Goal: Task Accomplishment & Management: Complete application form

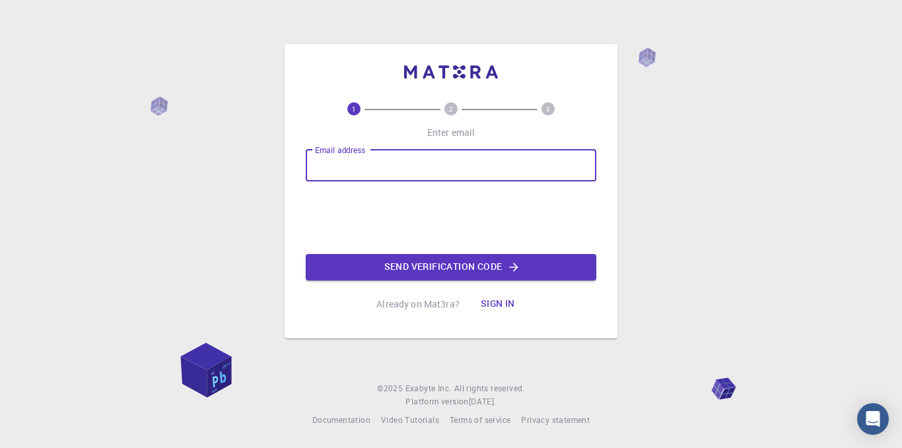
click at [421, 163] on input "Email address" at bounding box center [451, 166] width 290 height 32
type input "l"
type input "t"
type input "[EMAIL_ADDRESS][DOMAIN_NAME]"
click at [427, 267] on button "Send verification code" at bounding box center [451, 267] width 290 height 26
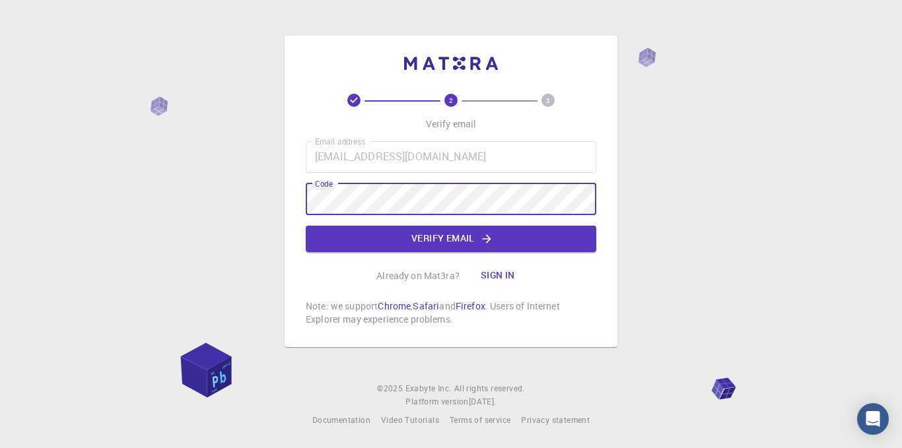
click at [354, 238] on button "Verify email" at bounding box center [451, 239] width 290 height 26
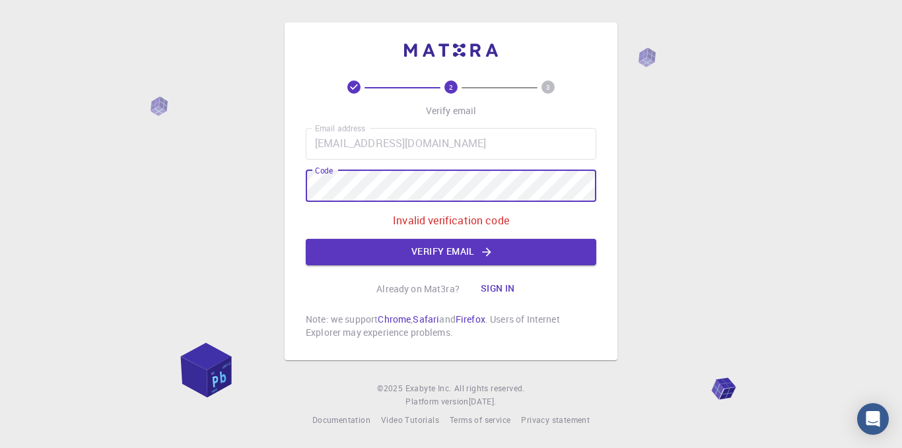
click at [296, 187] on div "2 3 Verify email Email address [EMAIL_ADDRESS][DOMAIN_NAME] Email address Code …" at bounding box center [451, 191] width 333 height 338
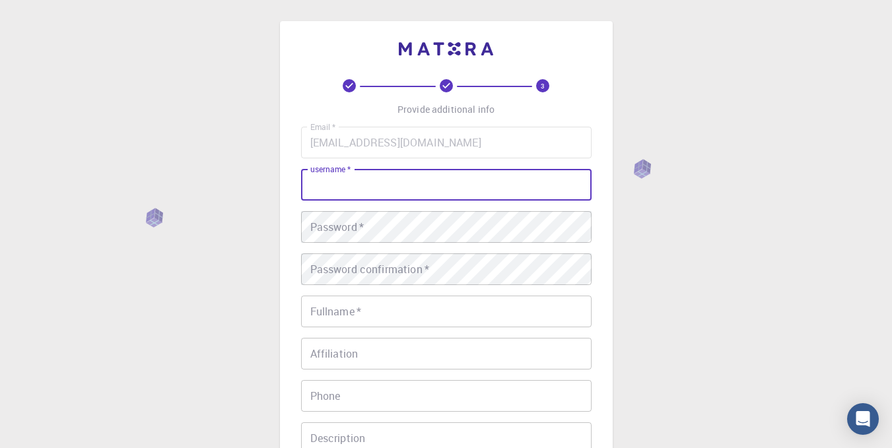
click at [376, 184] on input "username   *" at bounding box center [446, 185] width 290 height 32
type input "ysf-amr"
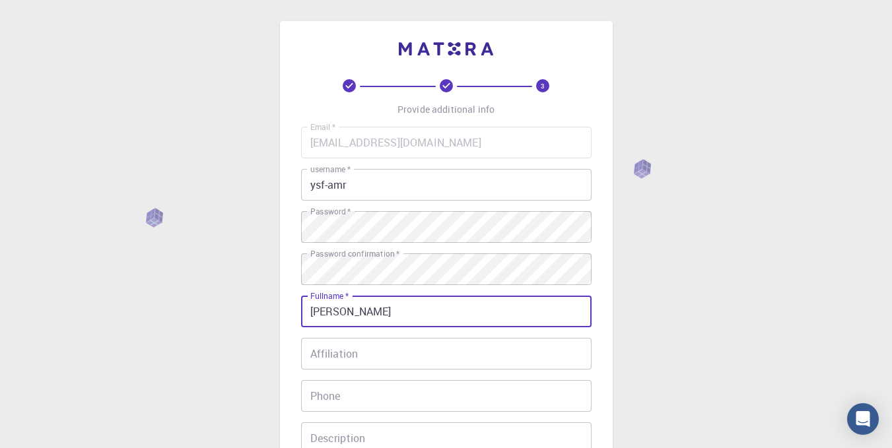
type input "[PERSON_NAME]"
type input "0675676808"
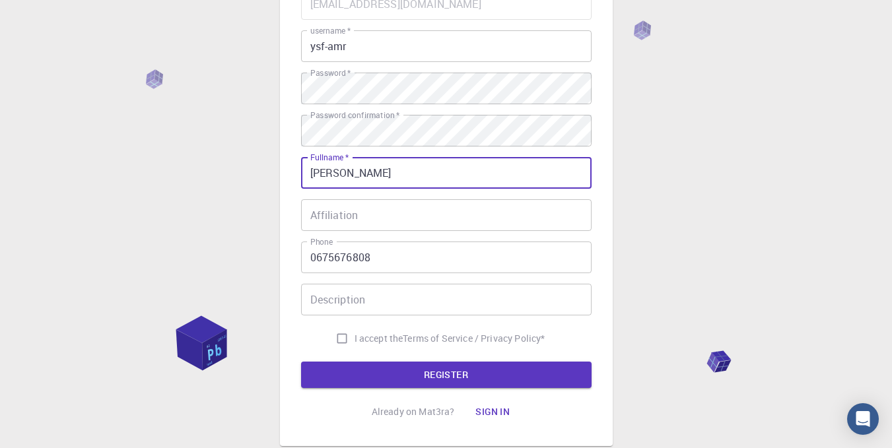
scroll to position [138, 0]
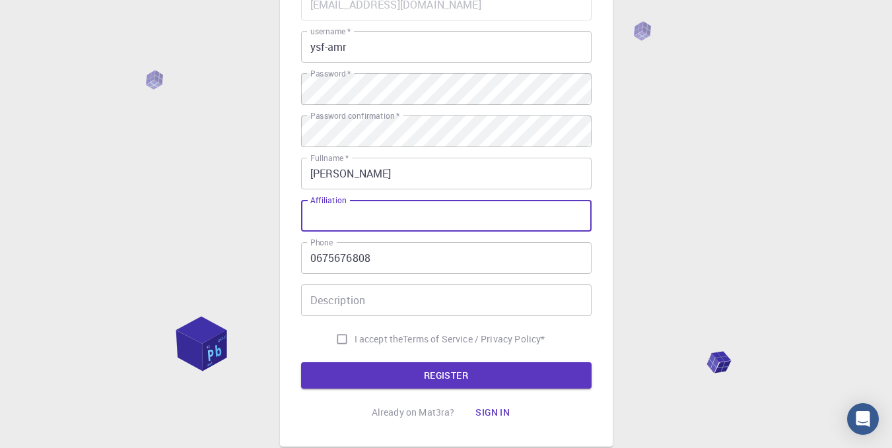
click at [366, 220] on input "Affiliation" at bounding box center [446, 216] width 290 height 32
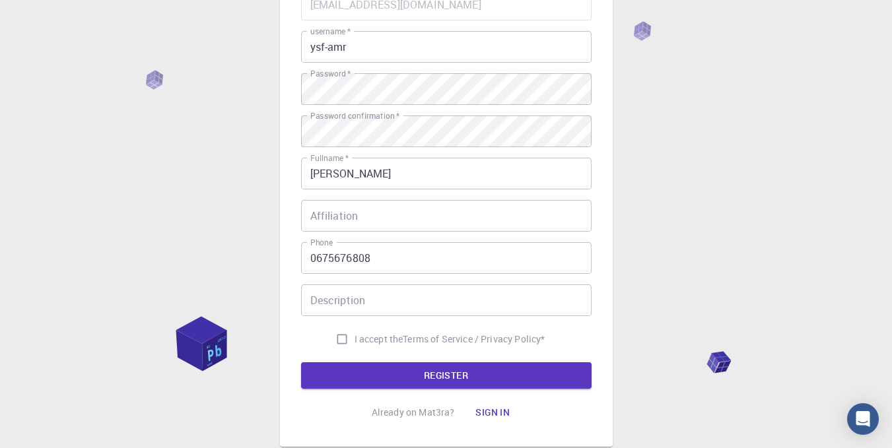
click at [372, 345] on span "I accept the" at bounding box center [378, 339] width 49 height 13
click at [354, 345] on input "I accept the Terms of Service / Privacy Policy *" at bounding box center [341, 339] width 25 height 25
checkbox input "true"
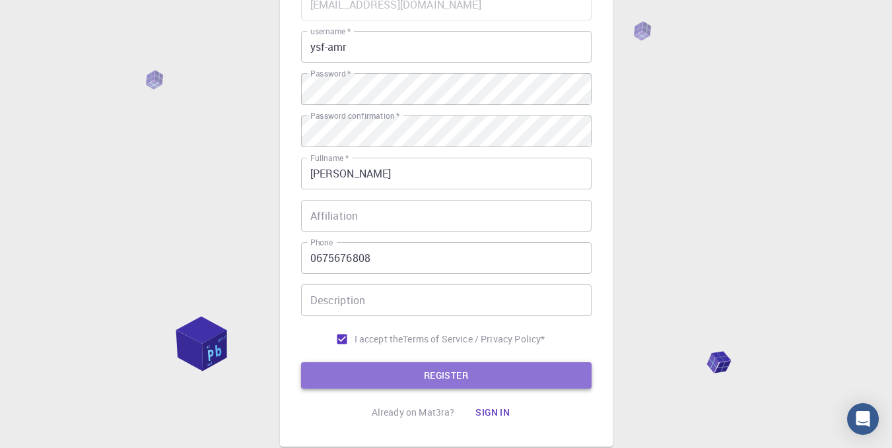
click at [399, 369] on button "REGISTER" at bounding box center [446, 375] width 290 height 26
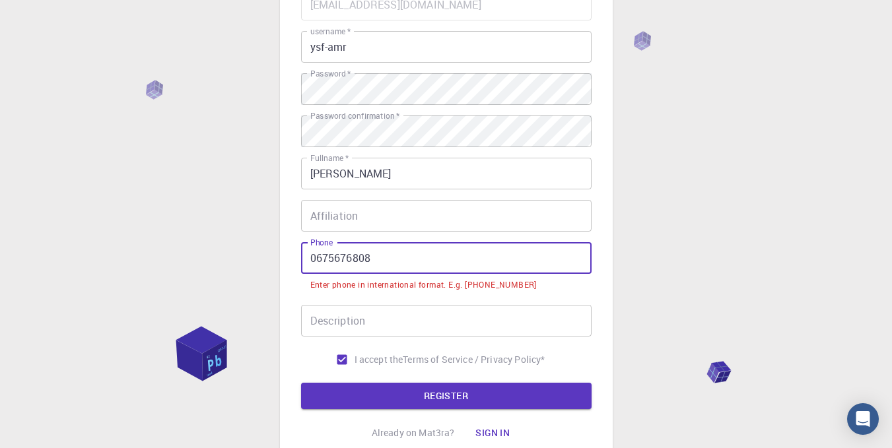
click at [311, 258] on input "0675676808" at bounding box center [446, 258] width 290 height 32
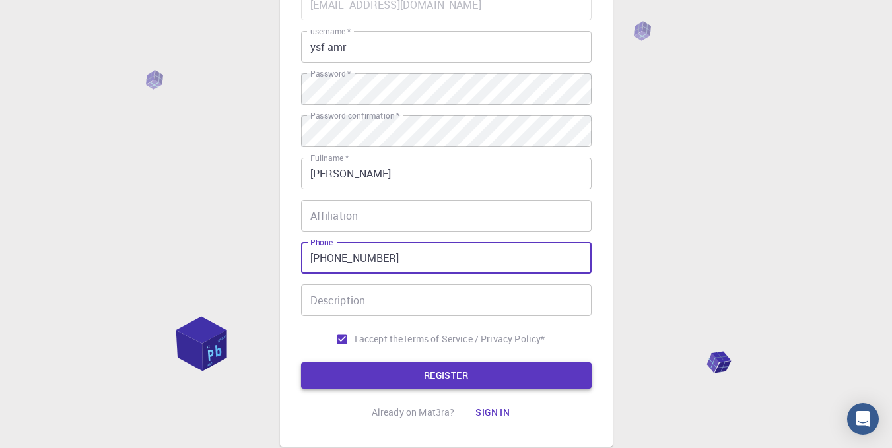
type input "[PHONE_NUMBER]"
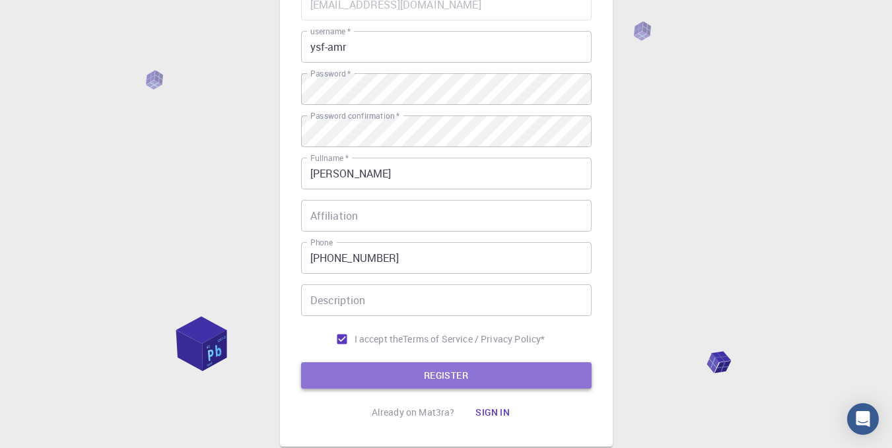
click at [452, 372] on button "REGISTER" at bounding box center [446, 375] width 290 height 26
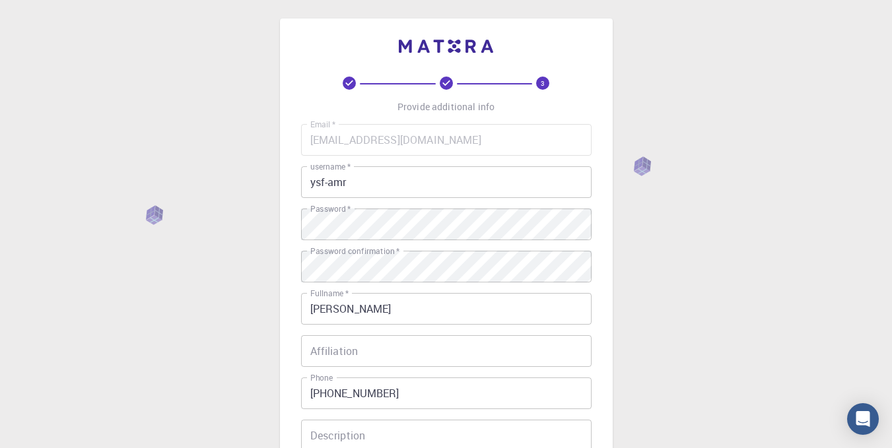
scroll to position [0, 0]
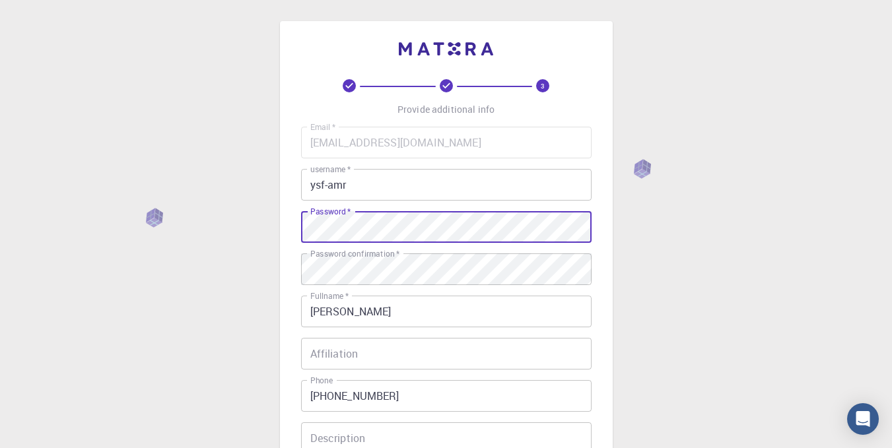
click at [462, 191] on input "ysf-amr" at bounding box center [446, 185] width 290 height 32
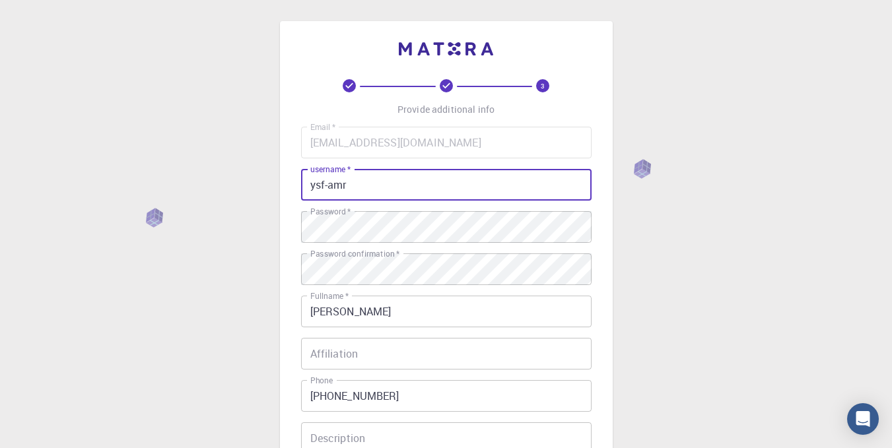
click at [459, 346] on input "Affiliation" at bounding box center [446, 354] width 290 height 32
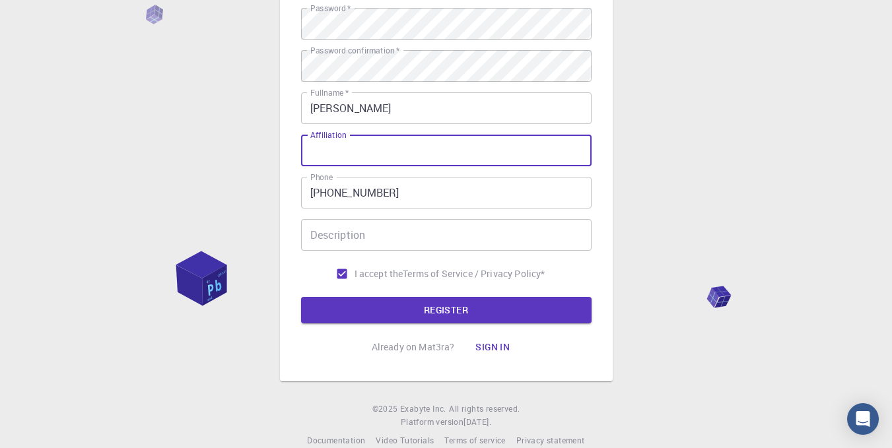
scroll to position [220, 0]
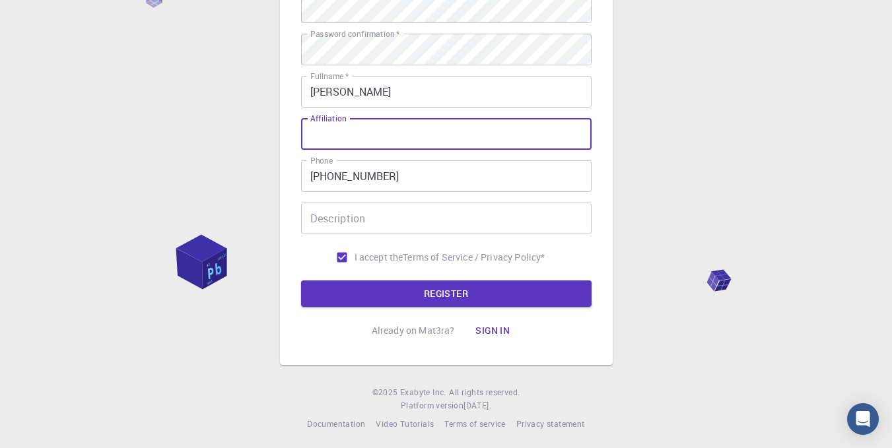
click at [432, 139] on input "Affiliation" at bounding box center [446, 134] width 290 height 32
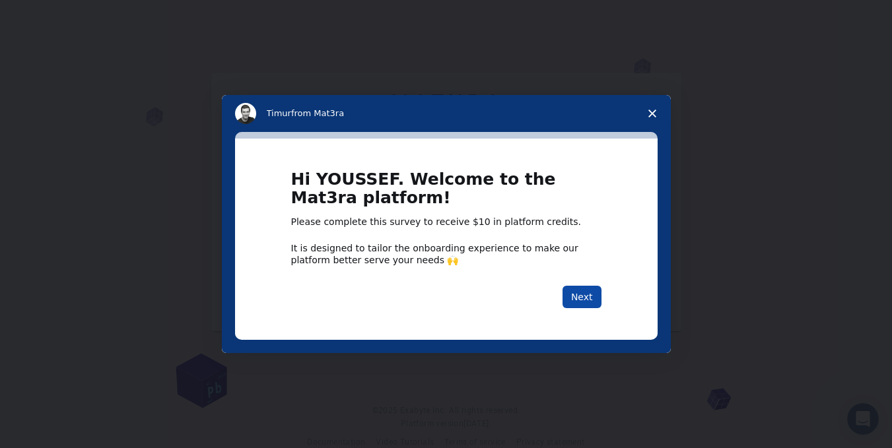
click at [578, 296] on button "Next" at bounding box center [581, 297] width 39 height 22
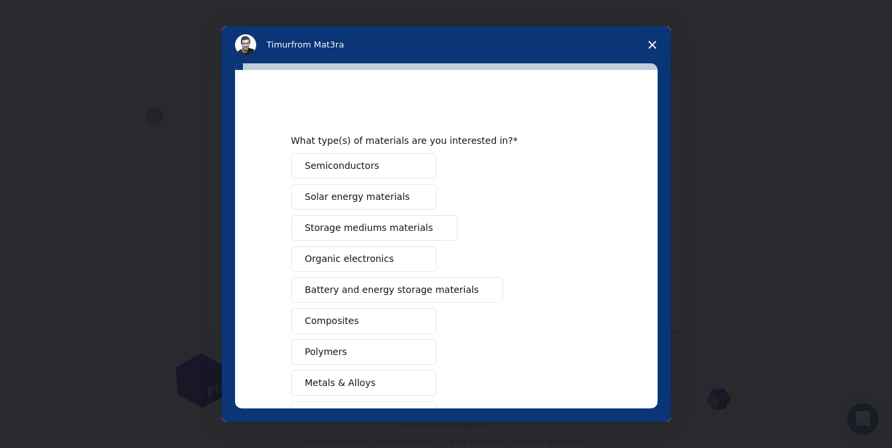
click at [368, 323] on button "Composites" at bounding box center [363, 321] width 145 height 26
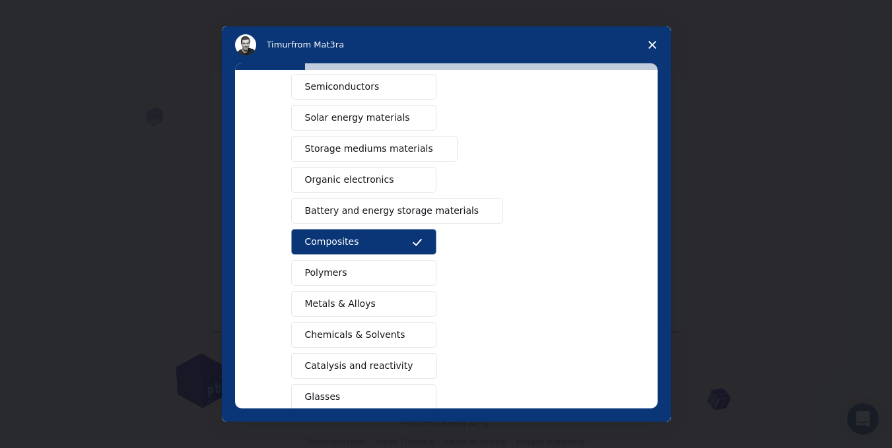
scroll to position [110, 0]
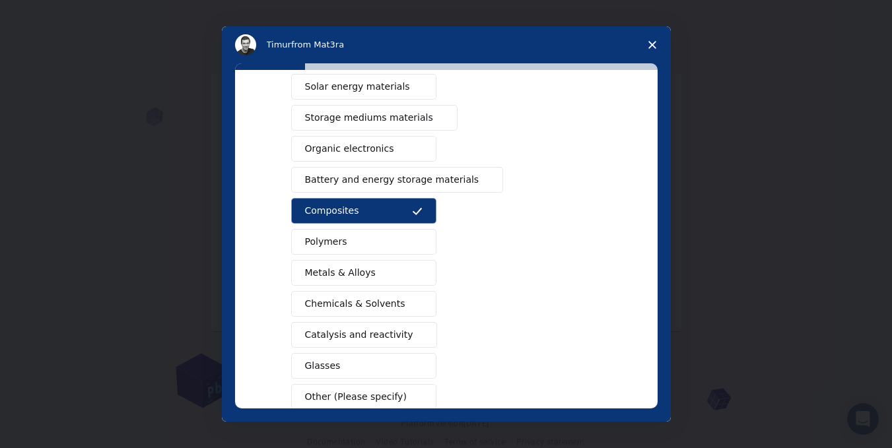
click at [355, 268] on span "Metals & Alloys" at bounding box center [340, 273] width 71 height 14
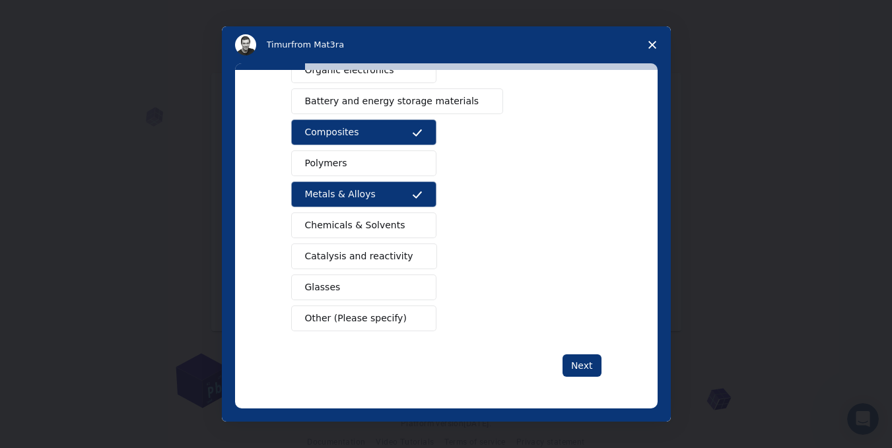
click at [359, 249] on button "Catalysis and reactivity" at bounding box center [364, 257] width 147 height 26
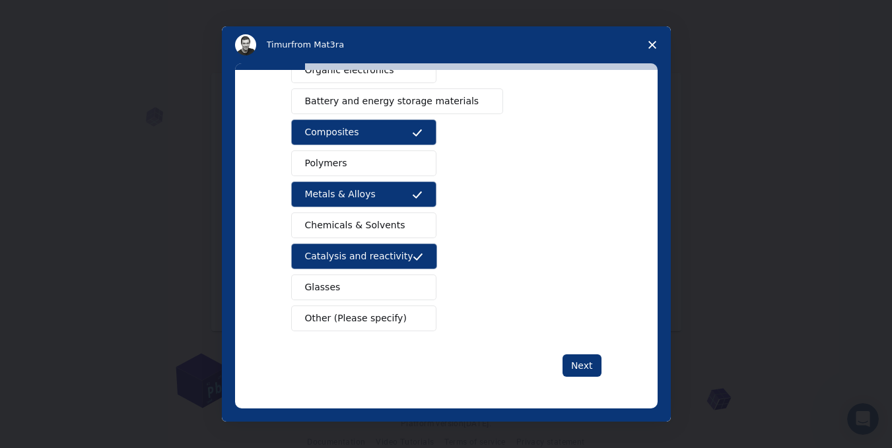
click at [360, 303] on div "Semiconductors Solar energy materials Storage mediums materials Organic electro…" at bounding box center [446, 147] width 310 height 367
click at [360, 323] on span "Other (Please specify)" at bounding box center [356, 319] width 102 height 14
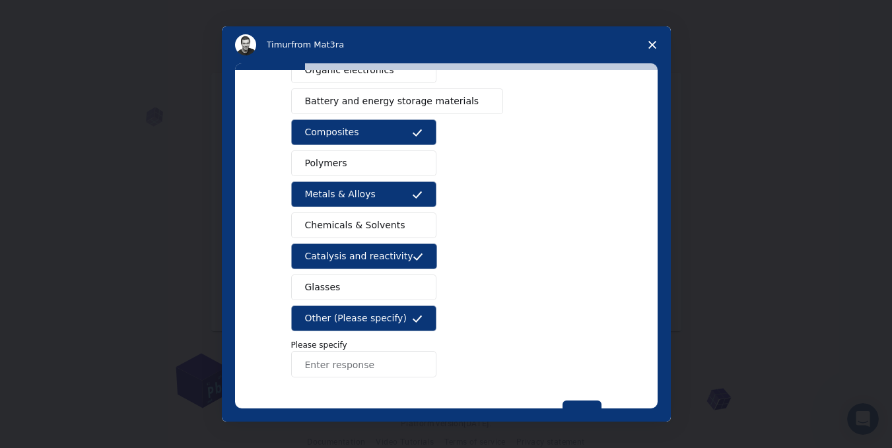
click at [372, 365] on input "Enter response" at bounding box center [363, 364] width 145 height 26
type input "h"
click at [339, 320] on span "Other (Please specify)" at bounding box center [356, 319] width 102 height 14
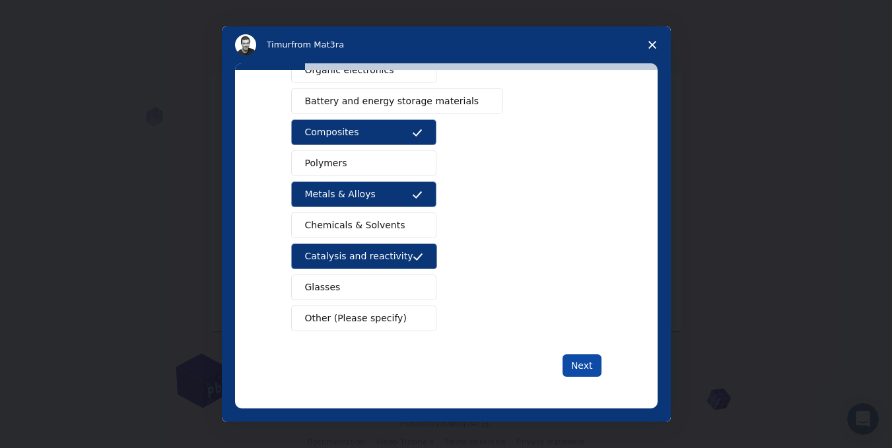
click at [575, 358] on button "Next" at bounding box center [581, 365] width 39 height 22
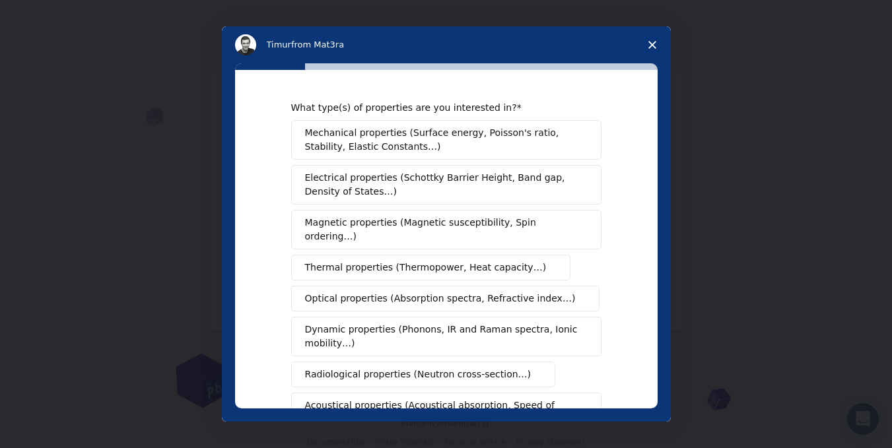
click at [466, 155] on button "Mechanical properties (Surface energy, Poisson's ratio, Stability, Elastic Cons…" at bounding box center [446, 140] width 310 height 40
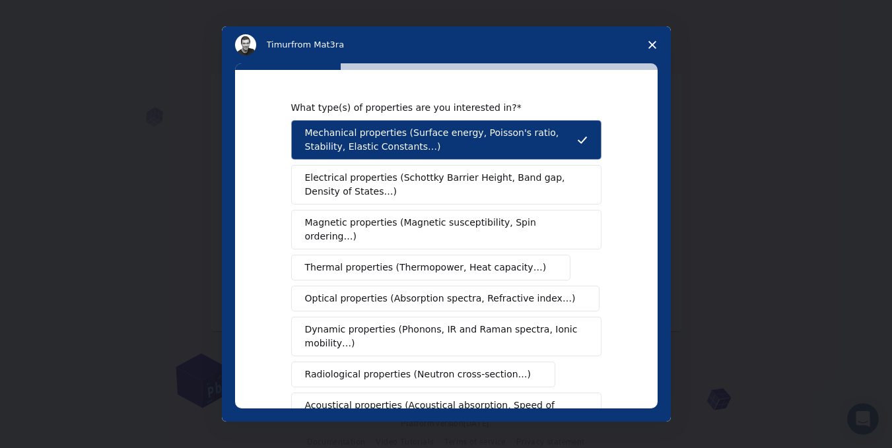
click at [456, 193] on span "Electrical properties (Schottky Barrier Height, Band gap, Density of States…)" at bounding box center [442, 185] width 275 height 28
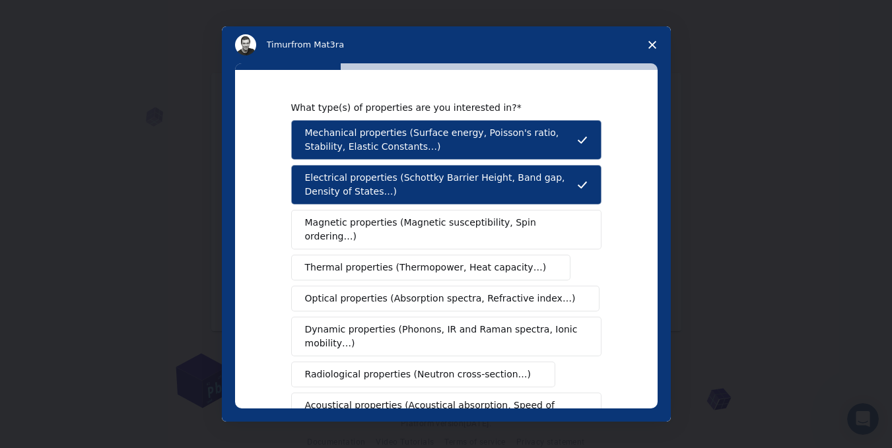
click at [328, 220] on span "Magnetic properties (Magnetic susceptibility, Spin ordering…)" at bounding box center [441, 230] width 273 height 28
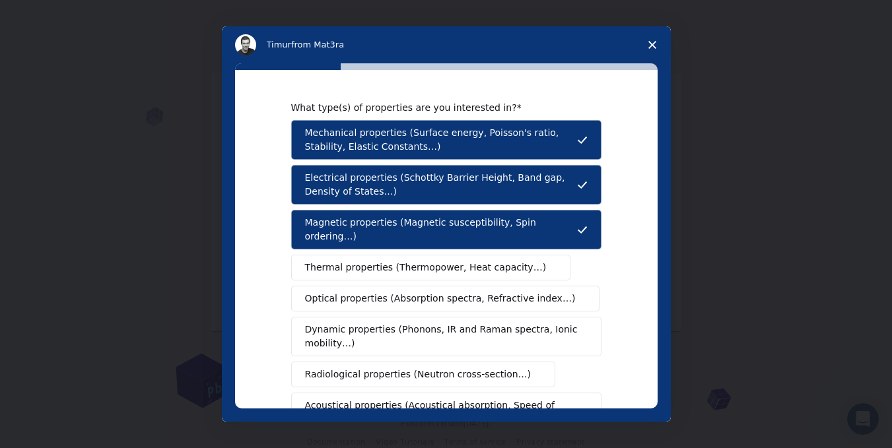
click at [387, 261] on span "Thermal properties (Thermopower, Heat capacity…)" at bounding box center [426, 268] width 242 height 14
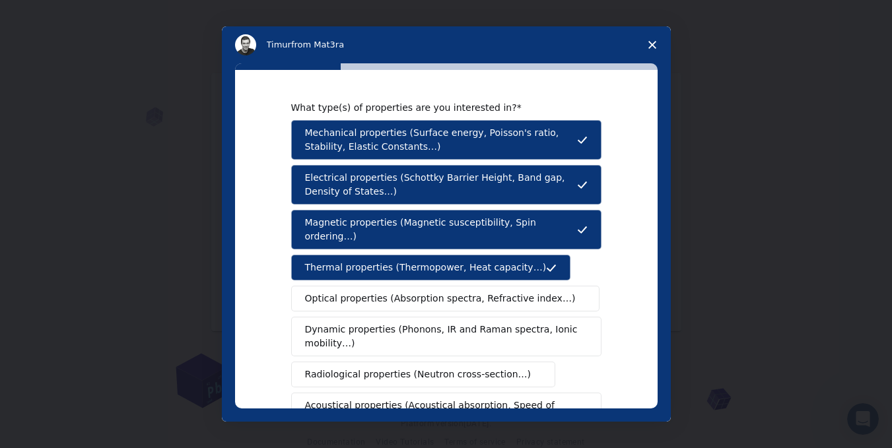
click at [390, 296] on button "Optical properties (Absorption spectra, Refractive index…)" at bounding box center [445, 299] width 309 height 26
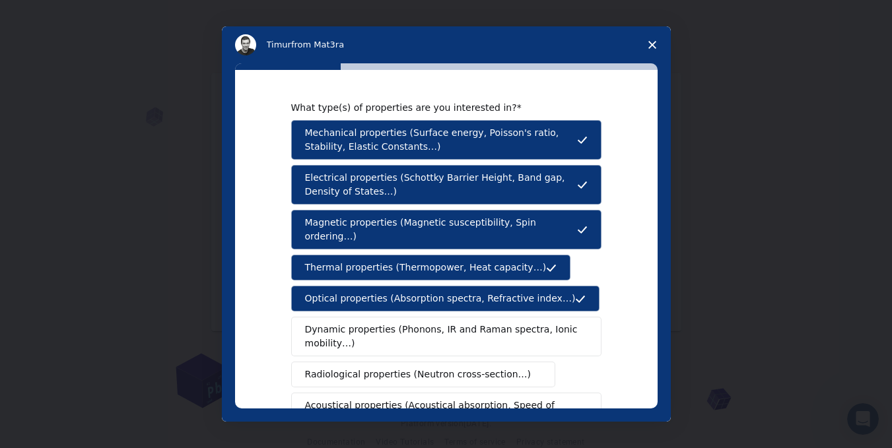
click at [395, 329] on span "Dynamic properties (Phonons, IR and Raman spectra, Ionic mobility…)" at bounding box center [442, 337] width 274 height 28
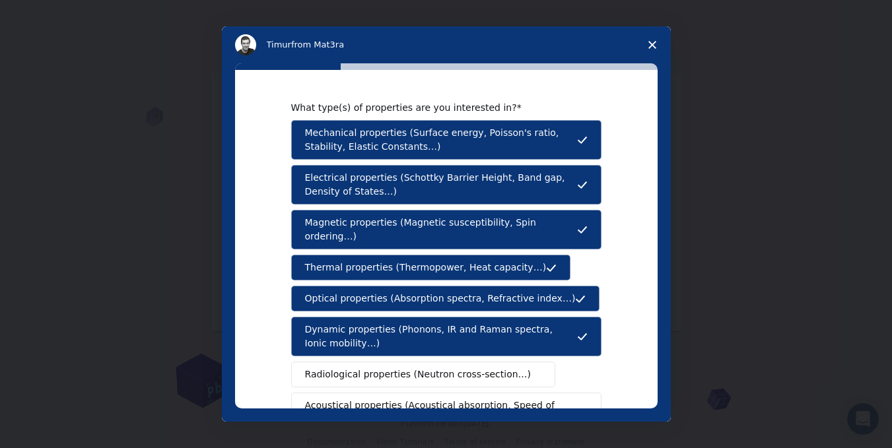
scroll to position [110, 0]
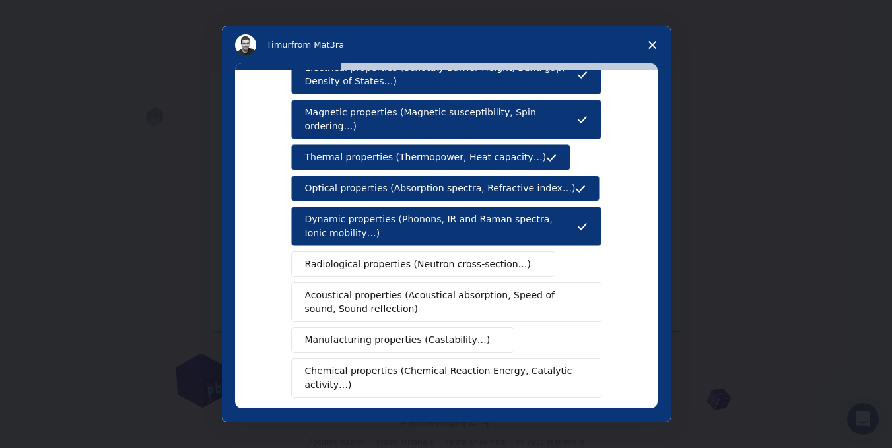
click at [378, 289] on span "Acoustical properties (Acoustical absorption, Speed of sound, Sound reflection)" at bounding box center [442, 302] width 275 height 28
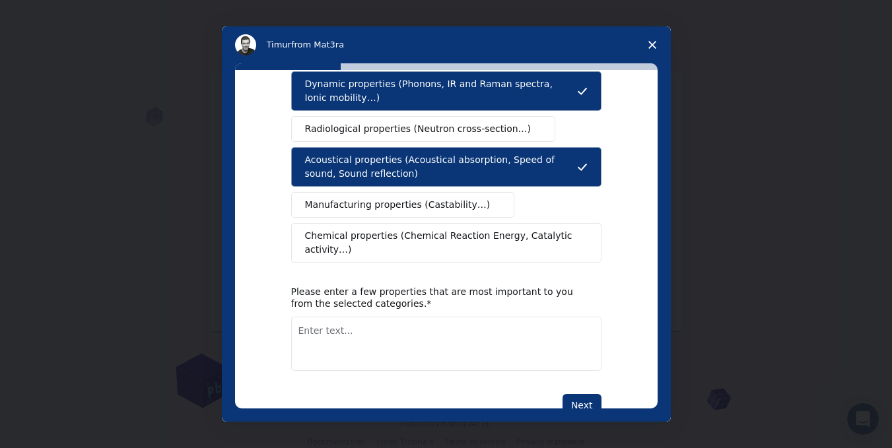
scroll to position [257, 0]
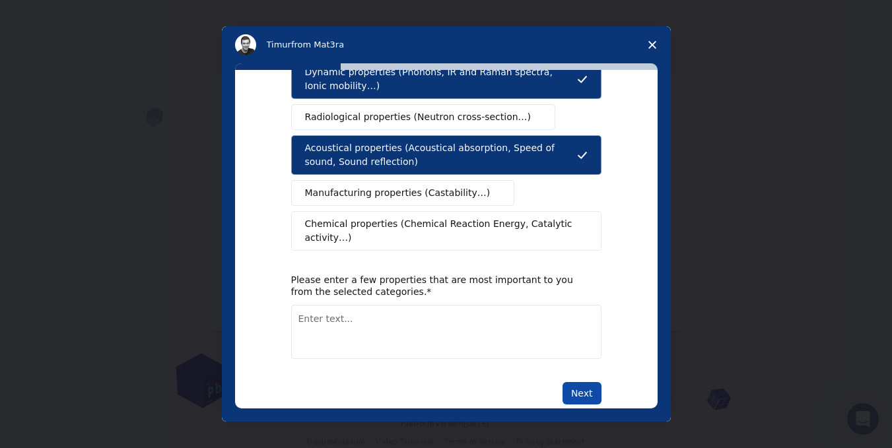
click at [580, 382] on button "Next" at bounding box center [581, 393] width 39 height 22
click at [497, 322] on textarea "Enter text..." at bounding box center [446, 332] width 310 height 54
type textarea "ALL OF THE PROPERTIES ABOVE"
click at [599, 367] on div "What type(s) of properties are you interested in? Mechanical properties (Surfac…" at bounding box center [446, 239] width 422 height 339
click at [595, 382] on button "Next" at bounding box center [581, 393] width 39 height 22
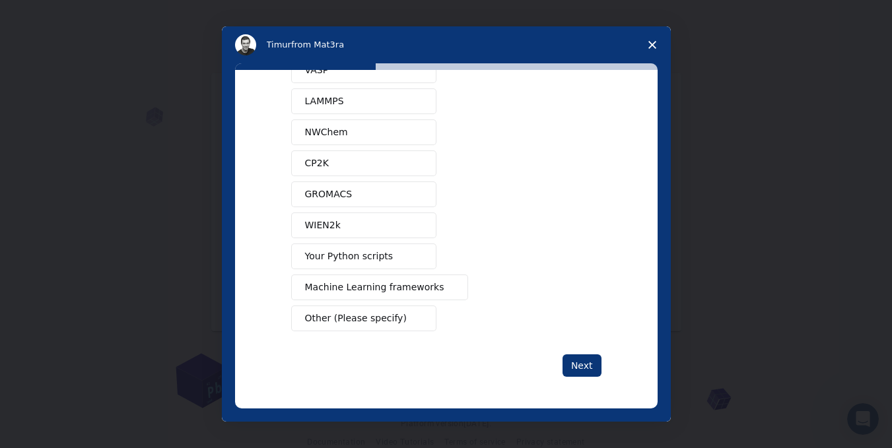
scroll to position [0, 0]
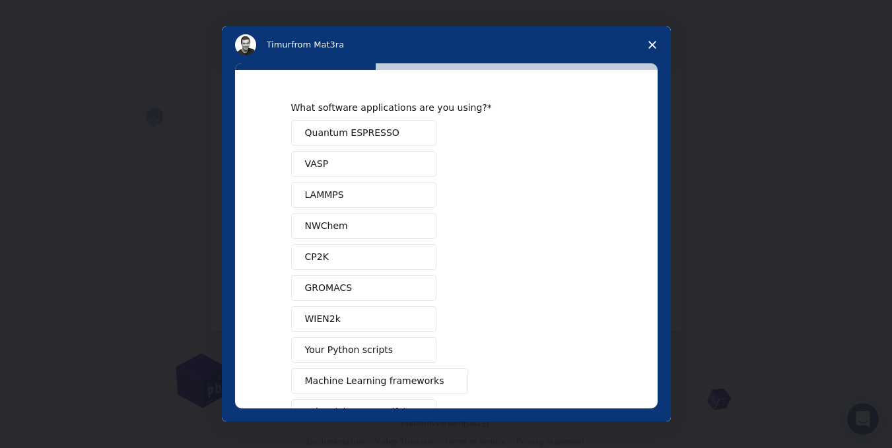
click at [388, 135] on button "Quantum ESPRESSO" at bounding box center [363, 133] width 145 height 26
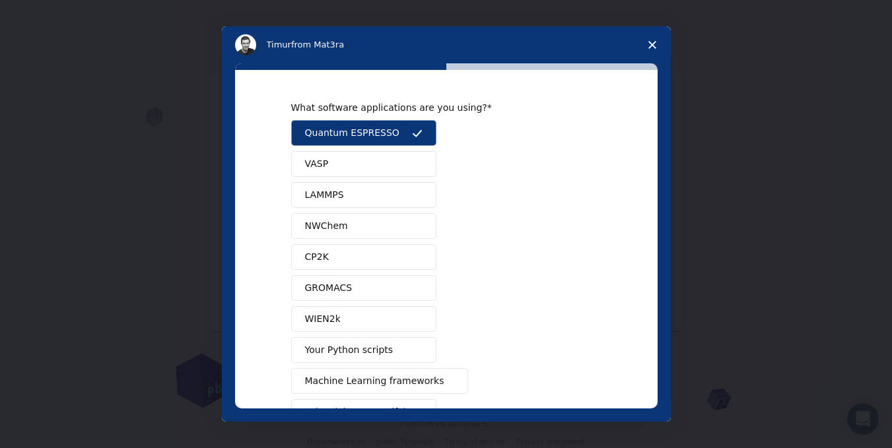
scroll to position [94, 0]
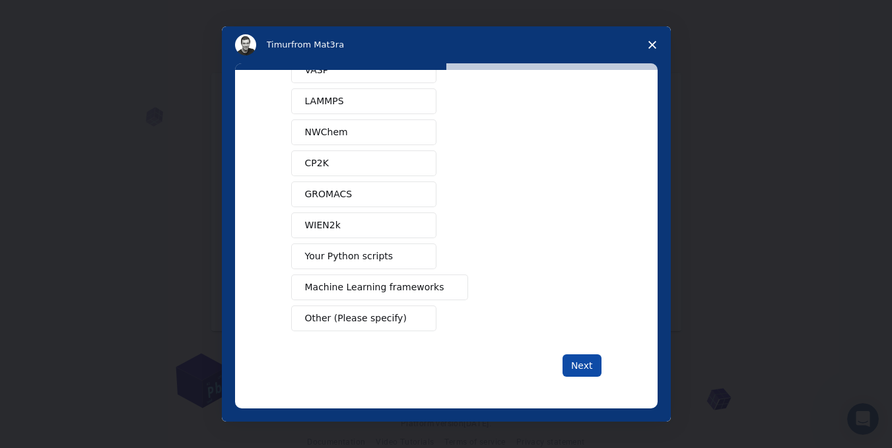
click at [576, 370] on button "Next" at bounding box center [581, 365] width 39 height 22
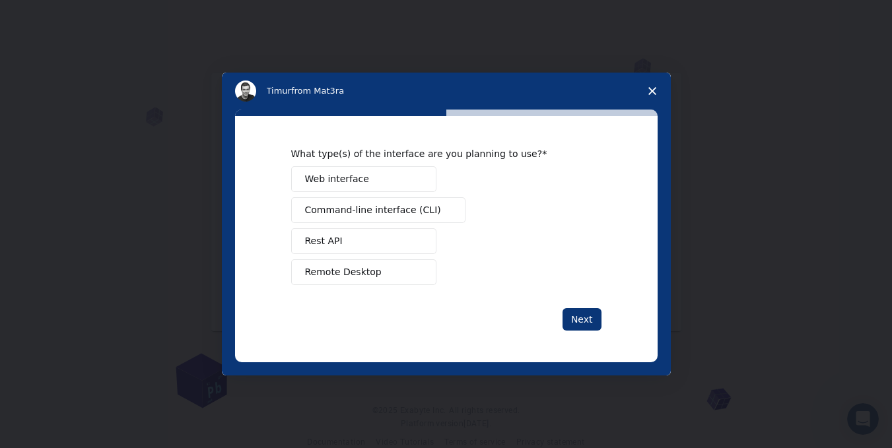
click at [370, 172] on button "Web interface" at bounding box center [363, 179] width 145 height 26
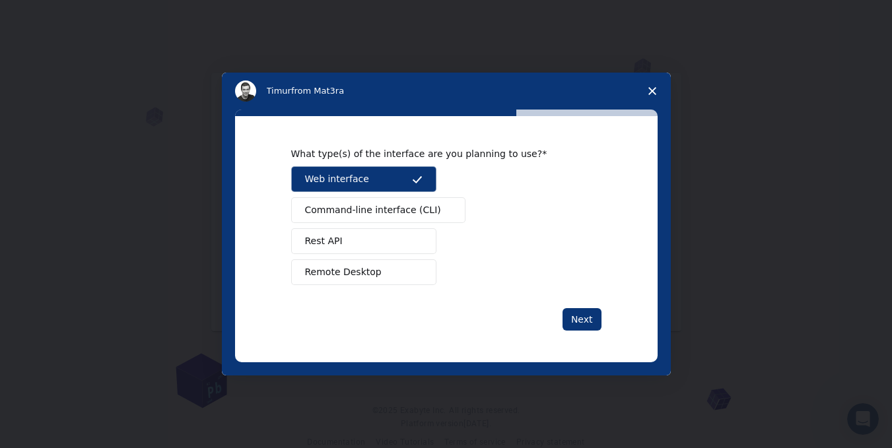
click at [363, 213] on span "Command-line interface (CLI)" at bounding box center [373, 210] width 136 height 14
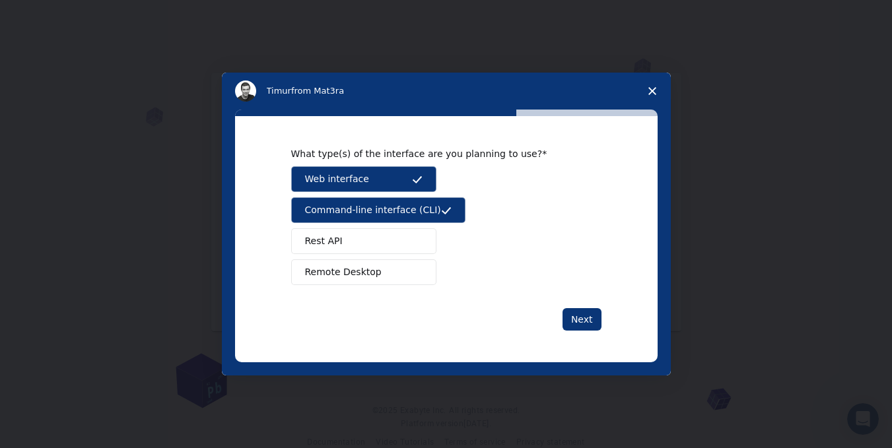
click at [392, 271] on button "Remote Desktop" at bounding box center [363, 272] width 145 height 26
click at [603, 320] on div "What type(s) of the interface are you planning to use? Web interface Command-li…" at bounding box center [446, 239] width 422 height 246
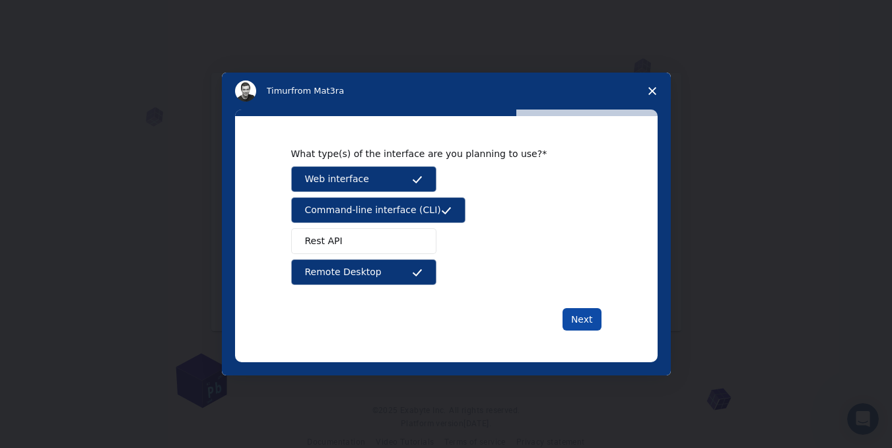
click at [589, 319] on button "Next" at bounding box center [581, 319] width 39 height 22
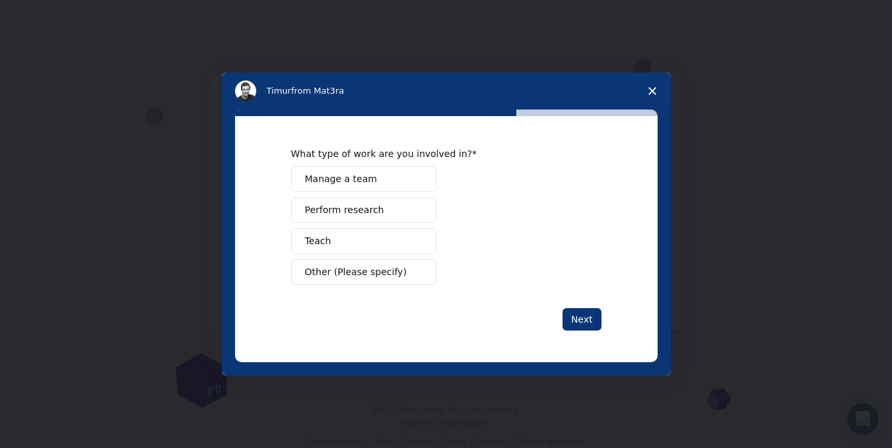
click at [323, 215] on span "Perform research" at bounding box center [344, 210] width 79 height 14
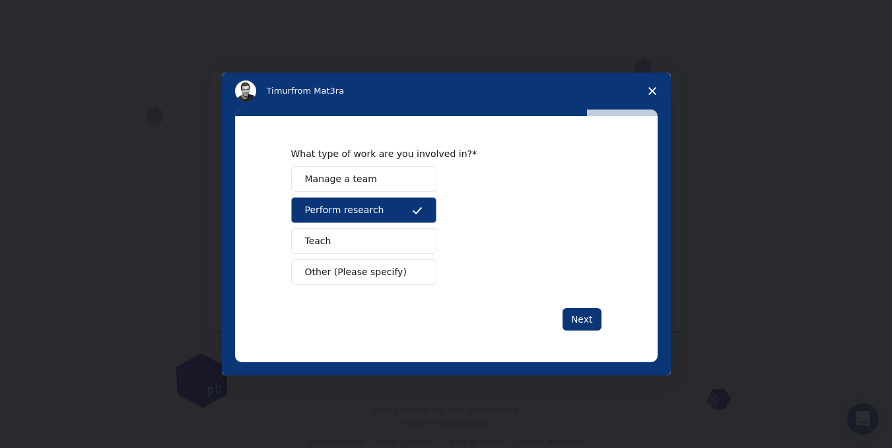
click at [590, 333] on div "What type of work are you involved in? Manage a team Perform research Teach Oth…" at bounding box center [446, 239] width 422 height 246
click at [590, 314] on button "Next" at bounding box center [581, 319] width 39 height 22
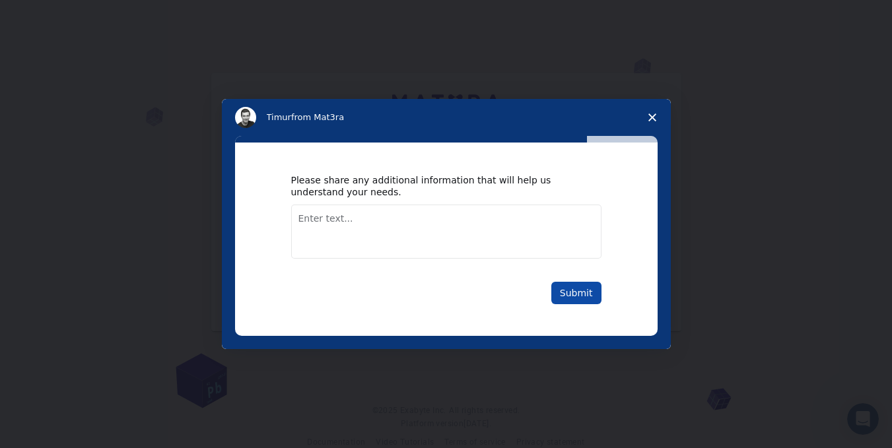
click at [572, 299] on button "Submit" at bounding box center [576, 293] width 50 height 22
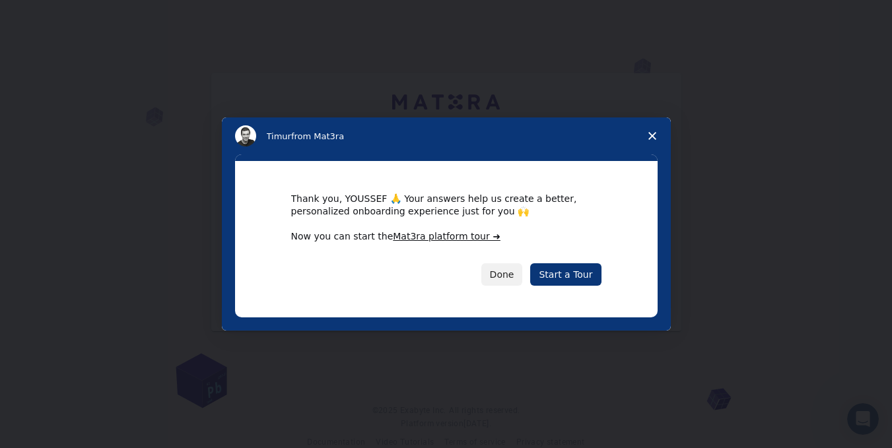
click at [473, 274] on div "Done Start a Tour" at bounding box center [446, 274] width 310 height 22
click at [499, 274] on button "Done" at bounding box center [502, 274] width 42 height 22
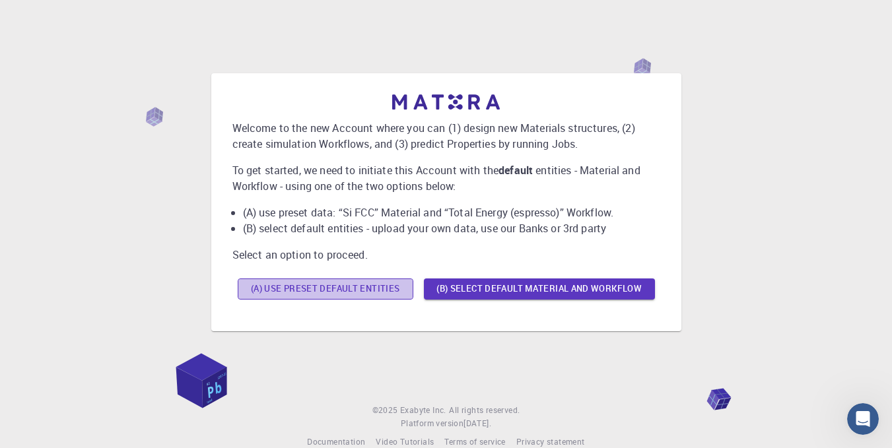
click at [366, 288] on button "(A) Use preset default entities" at bounding box center [326, 289] width 176 height 21
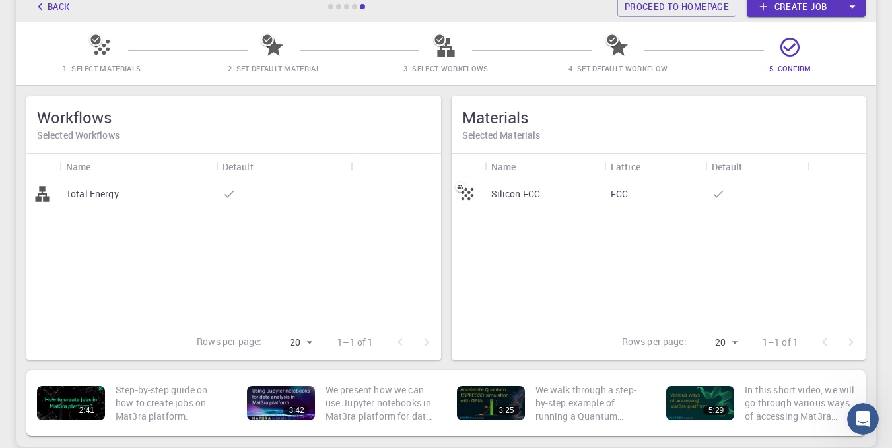
scroll to position [110, 0]
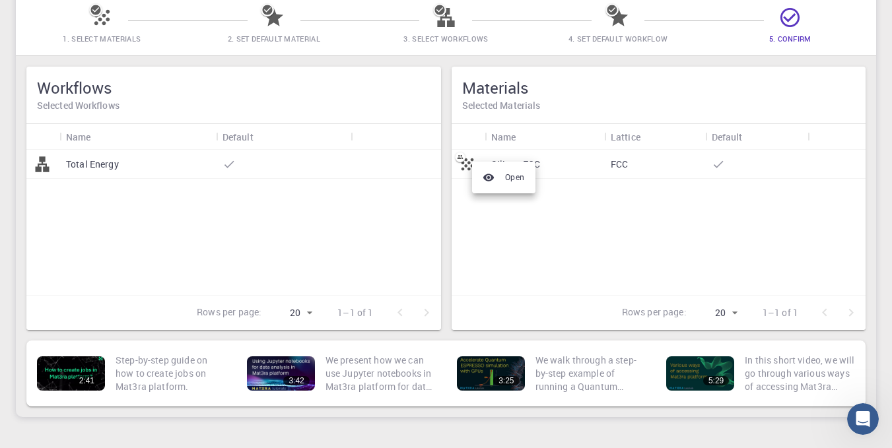
click at [511, 257] on div at bounding box center [446, 224] width 892 height 448
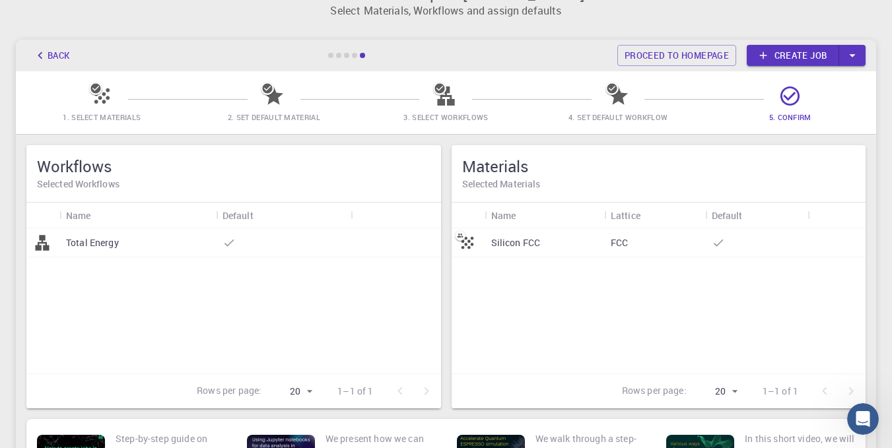
scroll to position [0, 0]
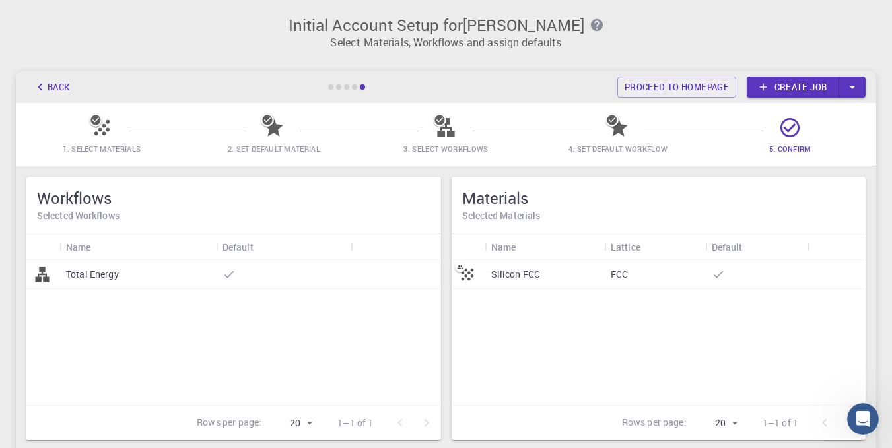
drag, startPoint x: 118, startPoint y: 135, endPoint x: 105, endPoint y: 136, distance: 13.2
click at [116, 135] on span "1. Select Materials" at bounding box center [102, 139] width 162 height 31
click at [100, 136] on icon at bounding box center [101, 127] width 23 height 23
click at [100, 127] on icon at bounding box center [101, 127] width 23 height 23
click at [46, 89] on icon "button" at bounding box center [40, 87] width 15 height 15
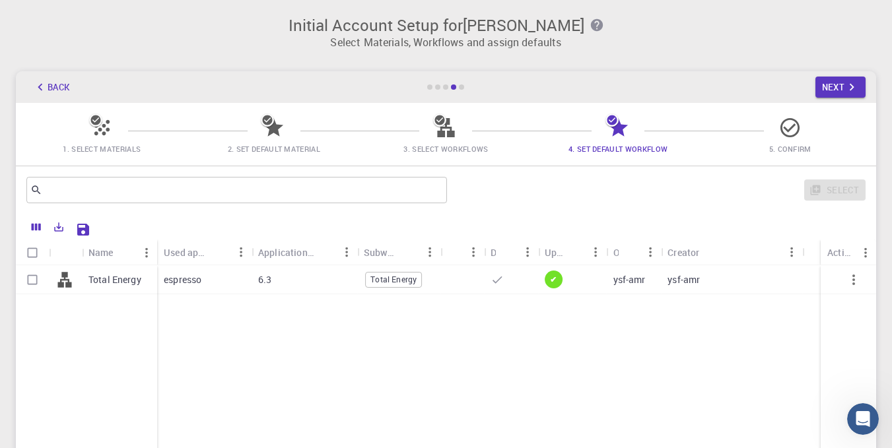
click at [108, 140] on div at bounding box center [101, 133] width 23 height 18
click at [108, 145] on span "1. Select Materials" at bounding box center [102, 139] width 162 height 31
click at [40, 94] on icon "button" at bounding box center [40, 87] width 15 height 15
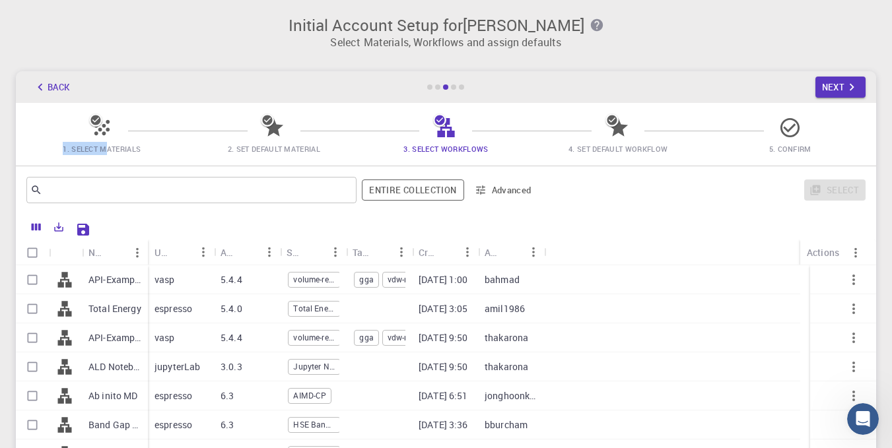
click at [41, 93] on icon "button" at bounding box center [40, 87] width 15 height 15
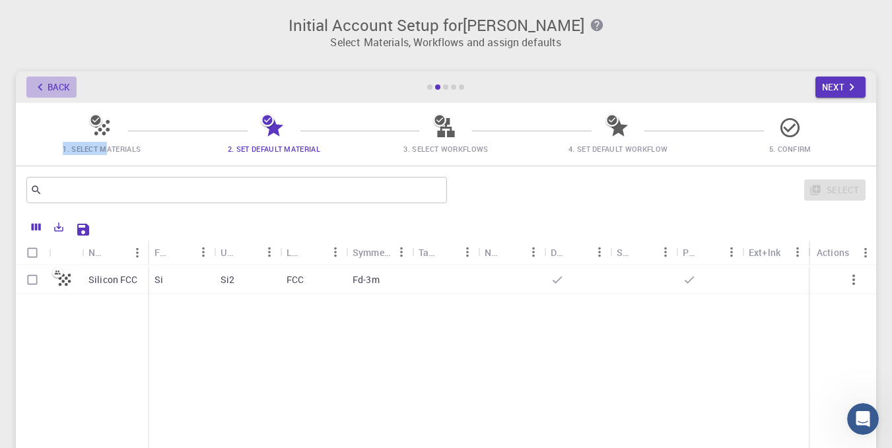
click at [41, 93] on icon "button" at bounding box center [40, 87] width 15 height 15
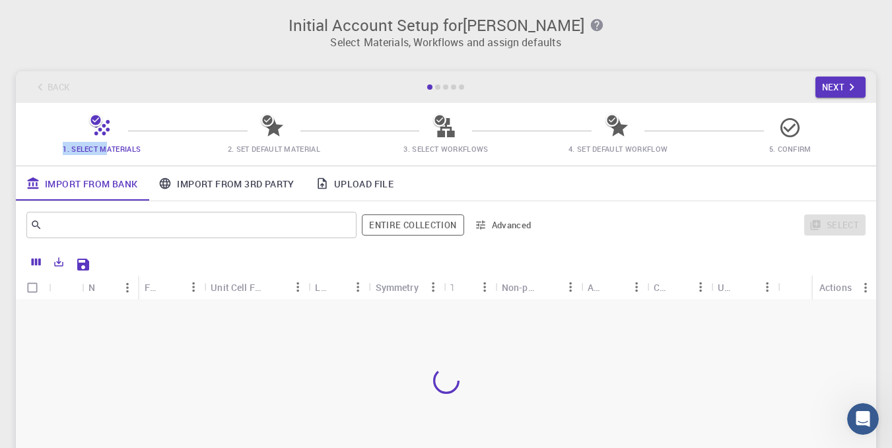
click at [99, 127] on icon at bounding box center [101, 127] width 23 height 23
click at [364, 184] on link "Upload File" at bounding box center [354, 183] width 99 height 34
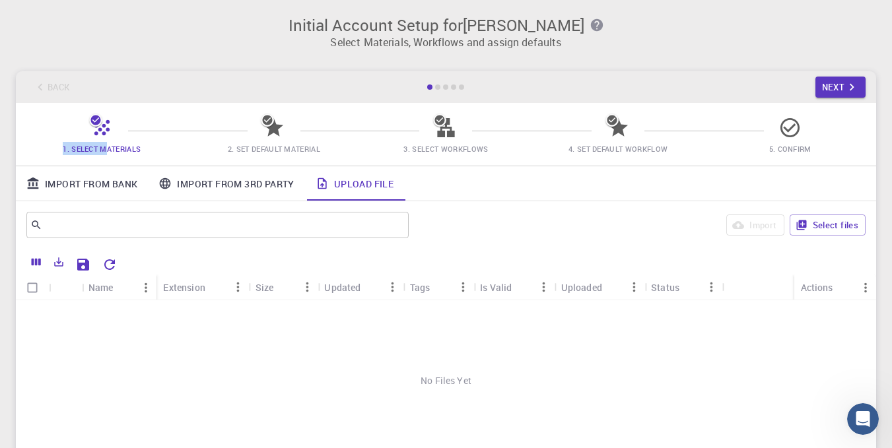
click at [134, 189] on link "Import From Bank" at bounding box center [82, 183] width 132 height 34
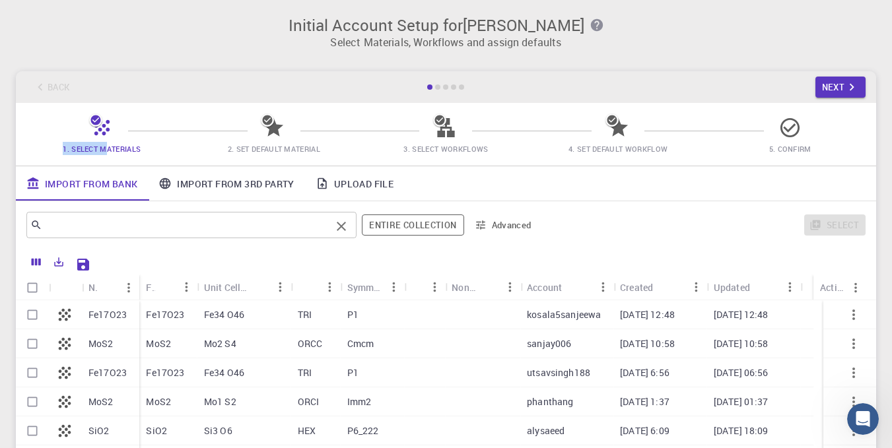
click at [158, 238] on div "​" at bounding box center [191, 225] width 330 height 26
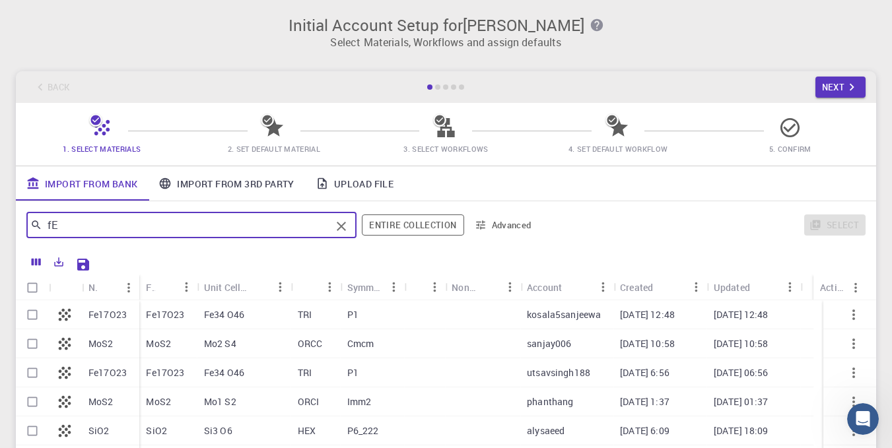
type input "f"
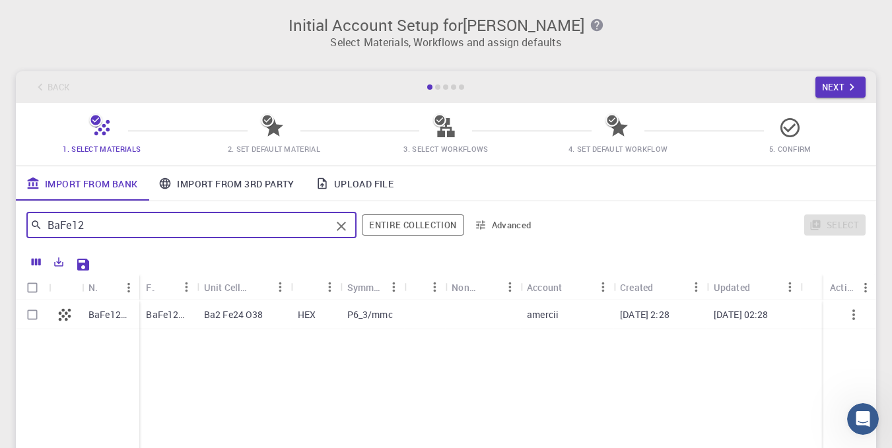
type input "BaFe12"
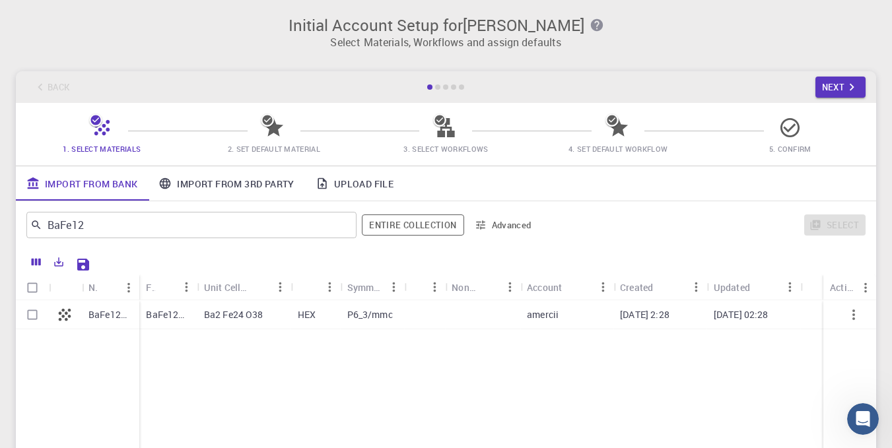
click at [115, 318] on p "BaFe12O19" at bounding box center [110, 314] width 44 height 13
checkbox input "true"
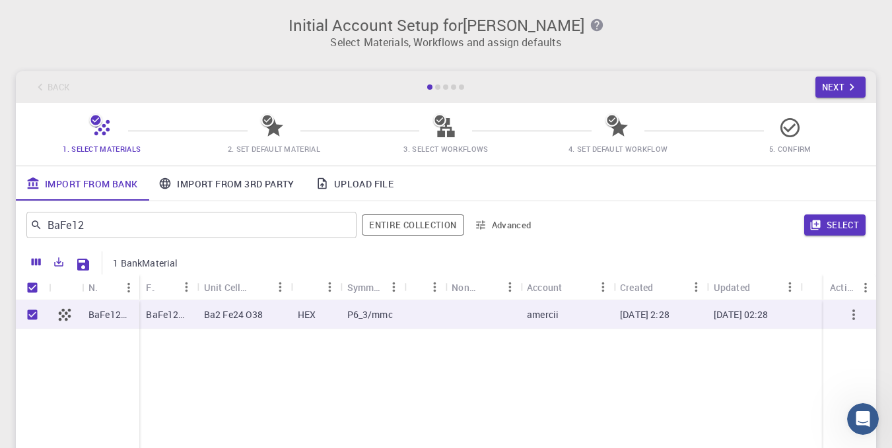
click at [374, 308] on p "P6_3/mmc" at bounding box center [370, 314] width 46 height 13
checkbox input "false"
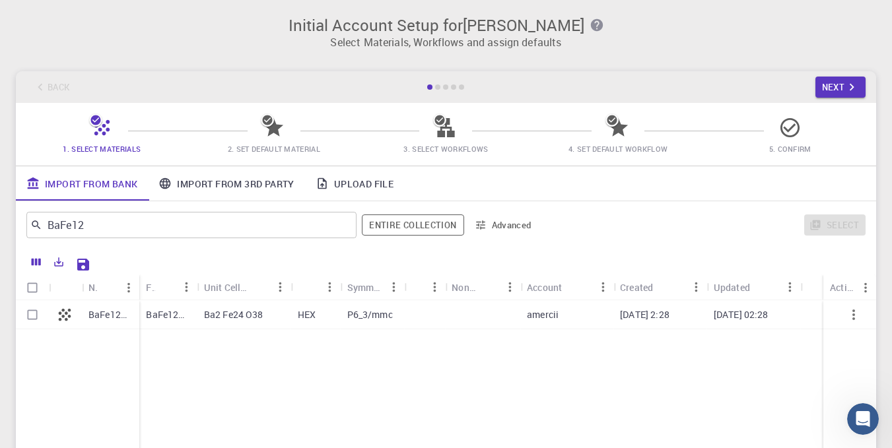
click at [374, 308] on p "P6_3/mmc" at bounding box center [370, 314] width 46 height 13
checkbox input "true"
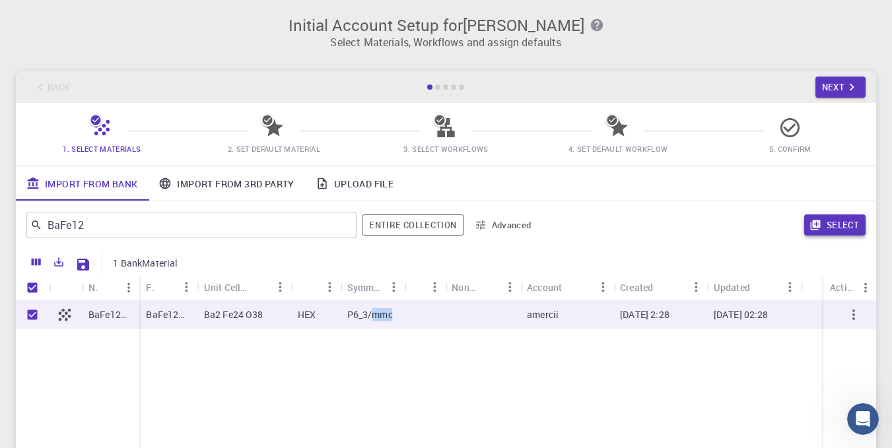
click at [856, 226] on button "Select" at bounding box center [834, 225] width 61 height 21
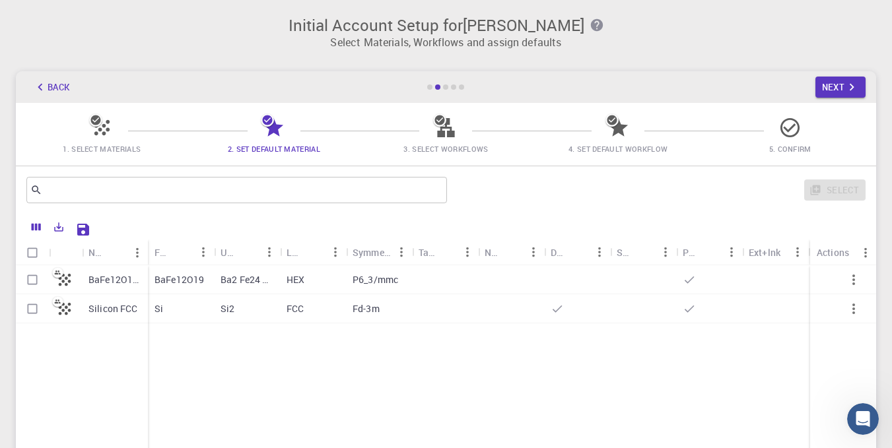
click at [858, 307] on icon "button" at bounding box center [854, 309] width 16 height 16
click at [849, 307] on icon "button" at bounding box center [854, 309] width 16 height 16
click at [21, 310] on input "Select row" at bounding box center [32, 308] width 25 height 25
checkbox input "true"
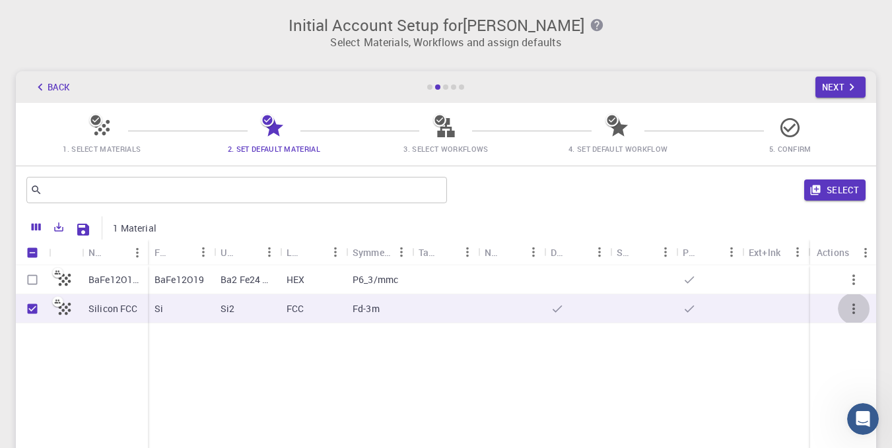
click at [851, 310] on icon "button" at bounding box center [854, 309] width 16 height 16
click at [30, 307] on input "Unselect row" at bounding box center [32, 308] width 25 height 25
checkbox input "false"
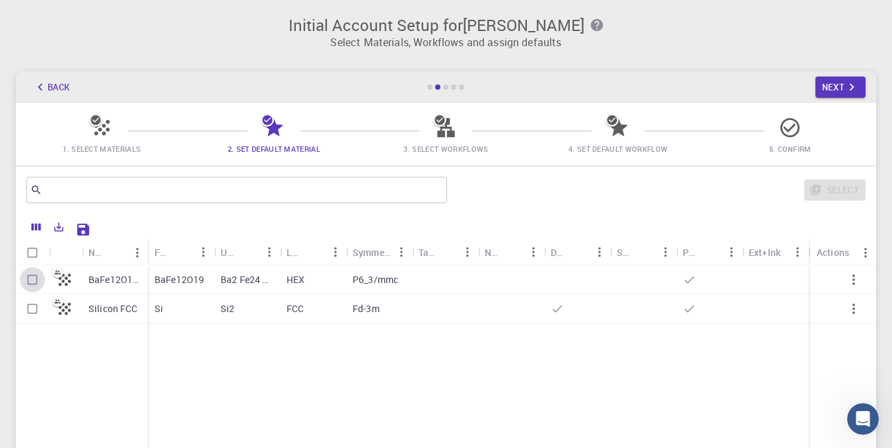
click at [30, 285] on input "Select row" at bounding box center [32, 279] width 25 height 25
checkbox input "true"
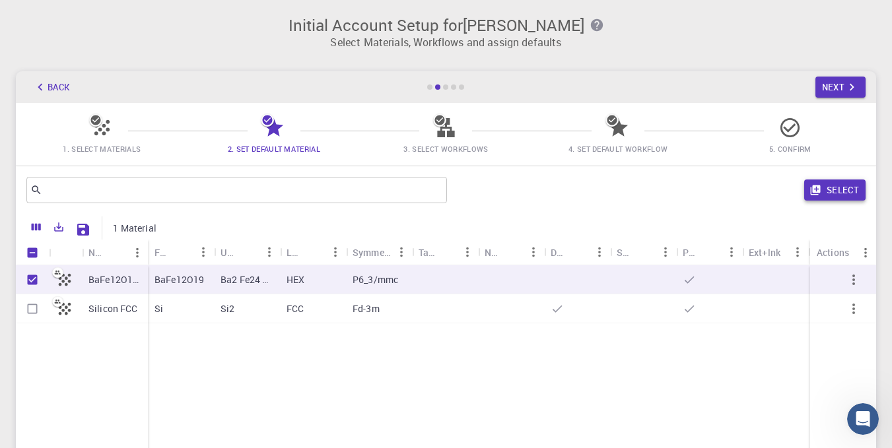
click at [831, 189] on button "Select" at bounding box center [834, 190] width 61 height 21
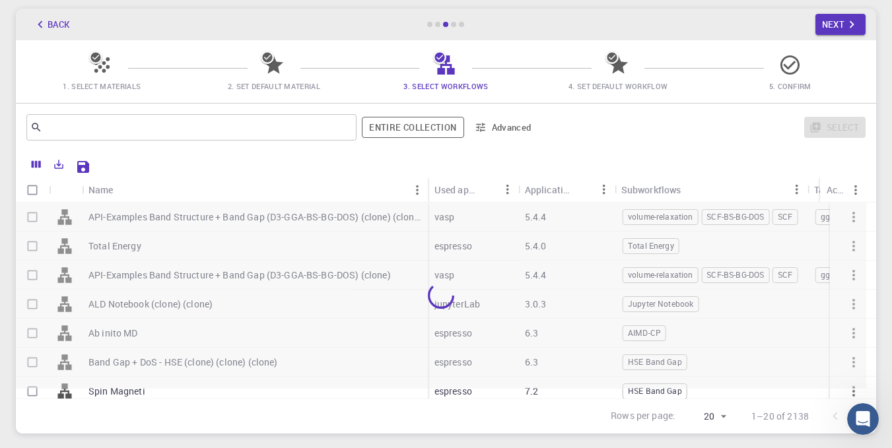
scroll to position [110, 0]
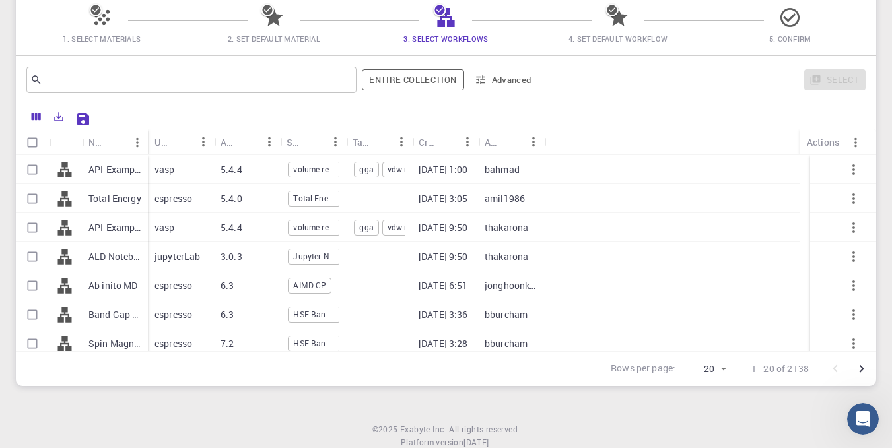
click at [108, 306] on div "Band Gap + DoS - HSE (clone) (clone) (clone)" at bounding box center [115, 314] width 66 height 29
checkbox input "true"
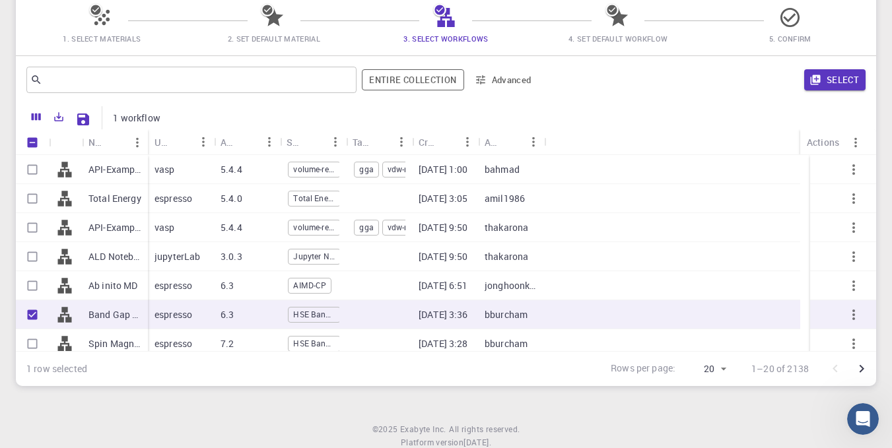
click at [30, 312] on input "Unselect row" at bounding box center [32, 314] width 25 height 25
checkbox input "false"
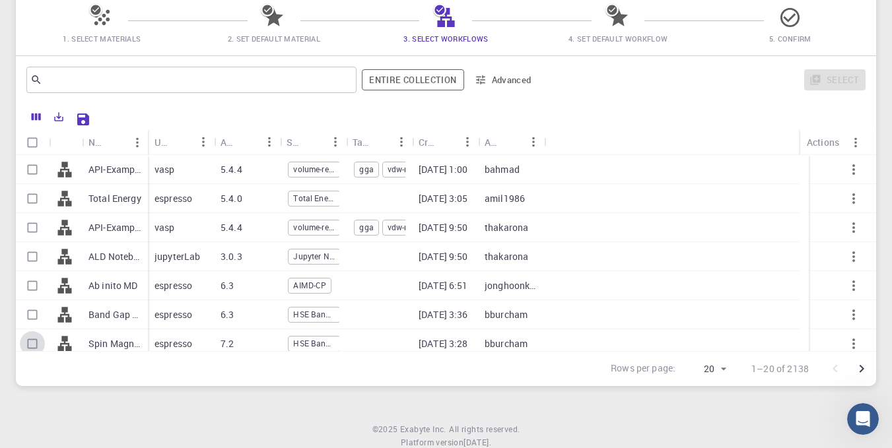
click at [33, 342] on input "Select row" at bounding box center [32, 343] width 25 height 25
checkbox input "true"
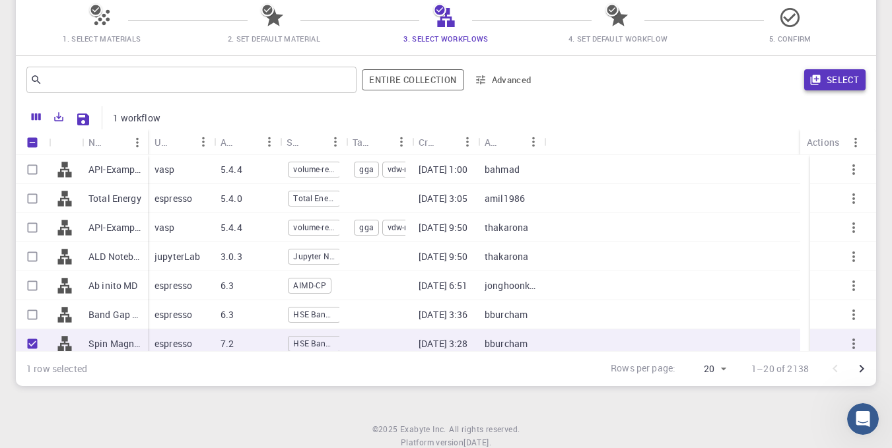
click at [823, 77] on button "Select" at bounding box center [834, 79] width 61 height 21
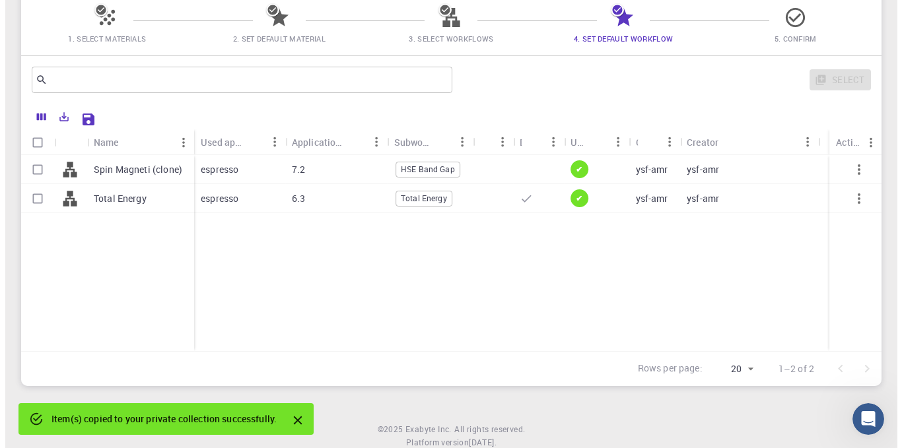
scroll to position [0, 0]
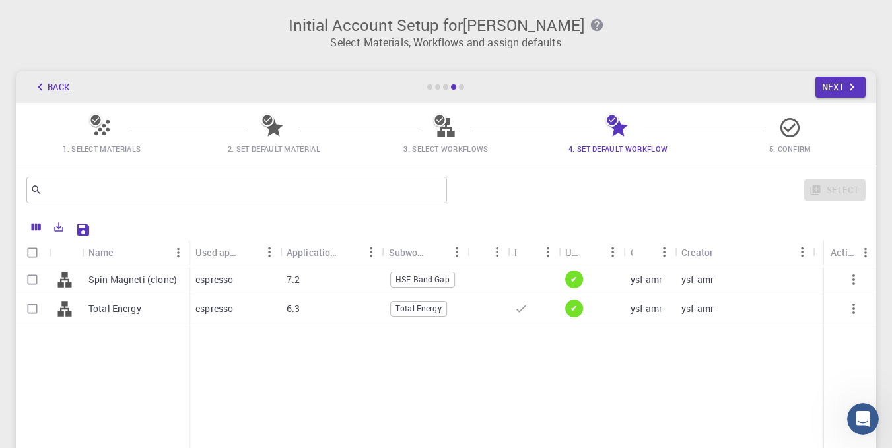
click at [27, 285] on input "Select row" at bounding box center [32, 279] width 25 height 25
checkbox input "true"
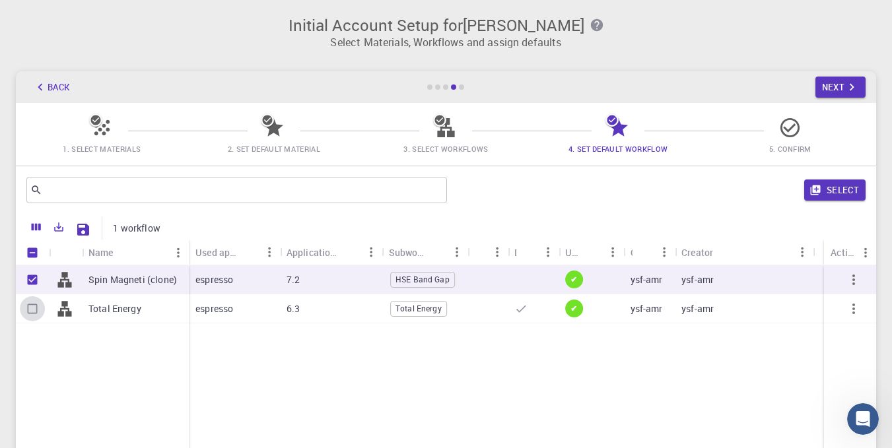
click at [28, 308] on input "Select row" at bounding box center [32, 308] width 25 height 25
checkbox input "true"
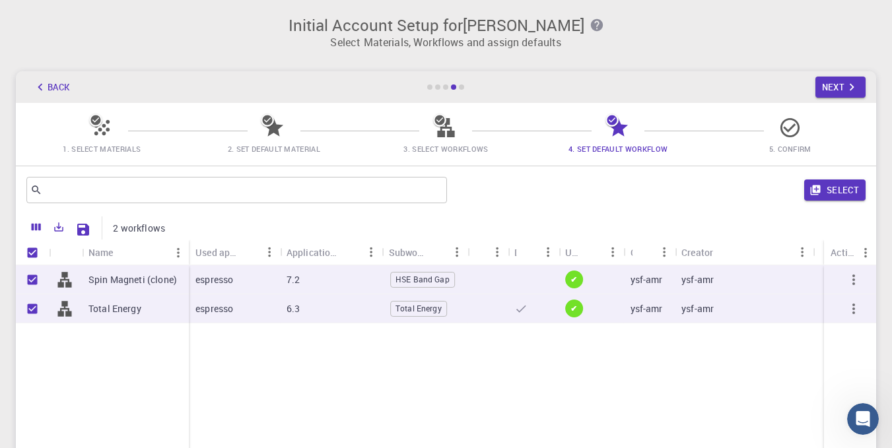
click at [805, 128] on span "5. Confirm" at bounding box center [790, 139] width 162 height 31
click at [797, 128] on icon at bounding box center [789, 127] width 23 height 23
click at [815, 187] on icon "button" at bounding box center [815, 190] width 12 height 12
checkbox input "false"
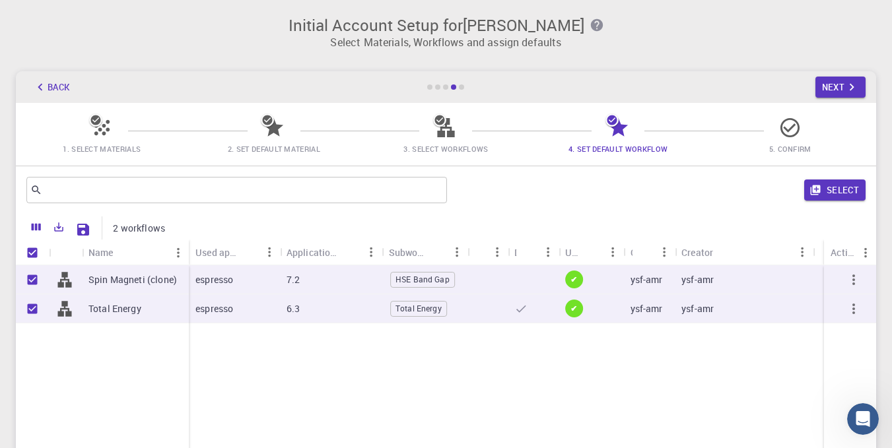
checkbox input "false"
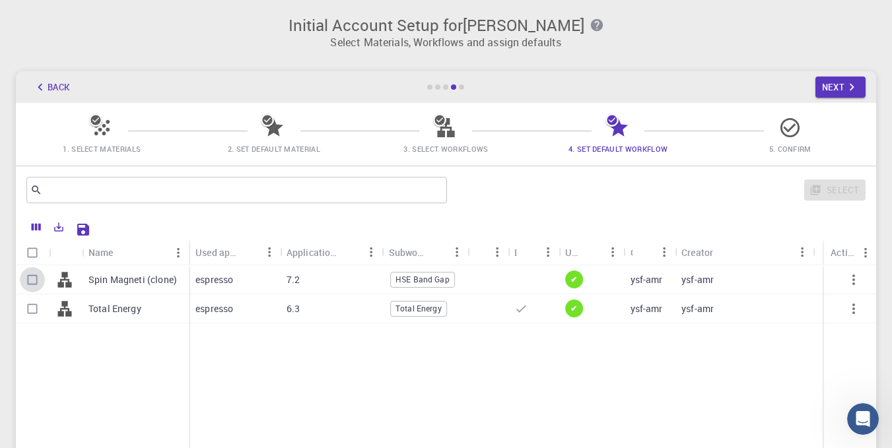
click at [32, 274] on input "Select row" at bounding box center [32, 279] width 25 height 25
checkbox input "true"
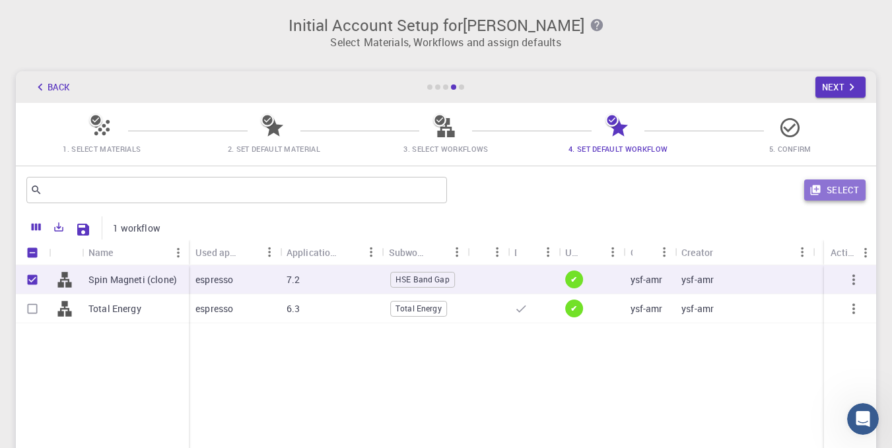
click at [826, 188] on button "Select" at bounding box center [834, 190] width 61 height 21
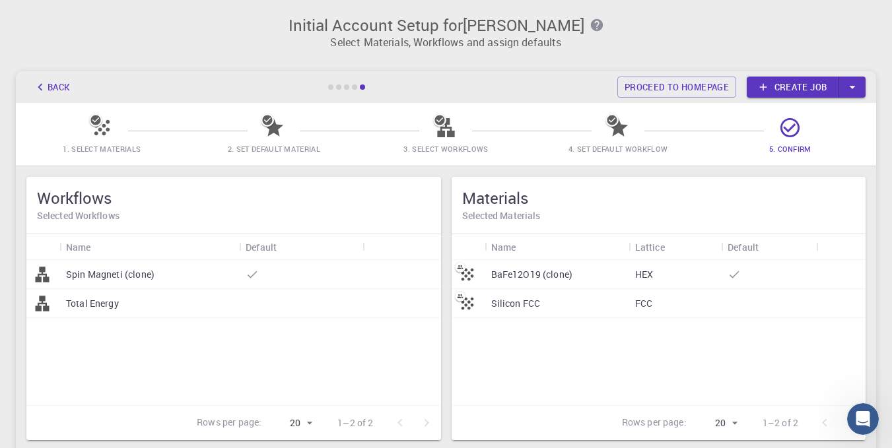
click at [788, 132] on icon at bounding box center [789, 127] width 19 height 19
click at [809, 86] on link "Create job" at bounding box center [793, 87] width 92 height 21
